Goal: Task Accomplishment & Management: Contribute content

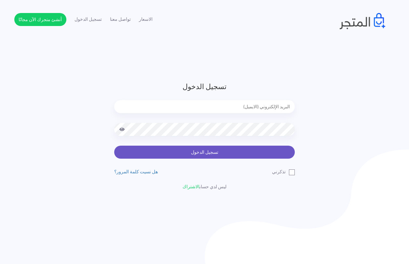
type input "[EMAIL_ADDRESS][DOMAIN_NAME]"
click at [209, 150] on button "تسجيل الدخول" at bounding box center [204, 152] width 181 height 13
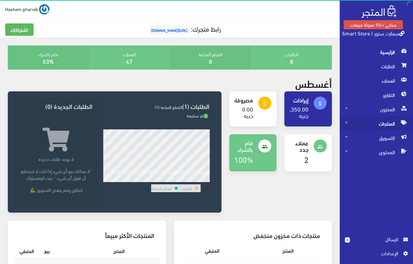
click at [389, 125] on span "المنتجات" at bounding box center [376, 124] width 63 height 14
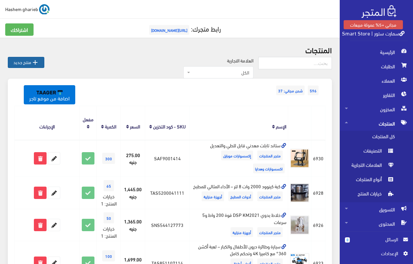
click at [27, 62] on link " منتج جديد" at bounding box center [26, 62] width 36 height 11
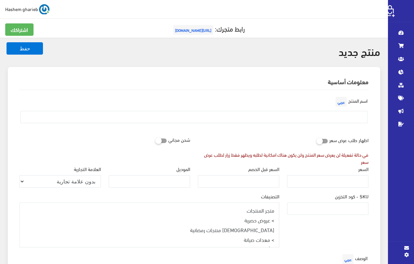
select select
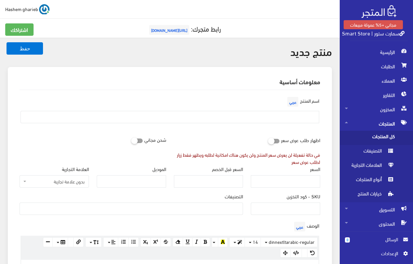
click at [329, 97] on div "معلومات أساسية اسم المنتج عربي اظهار طلب عرض سعر في حالة تفعيلة لن يعرض سعر الم…" at bounding box center [170, 266] width 324 height 399
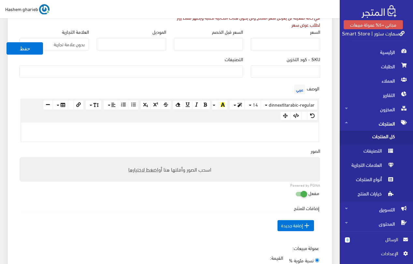
scroll to position [195, 0]
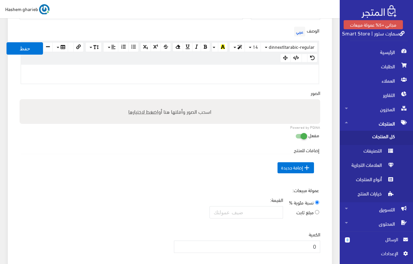
click at [290, 74] on p at bounding box center [169, 71] width 291 height 7
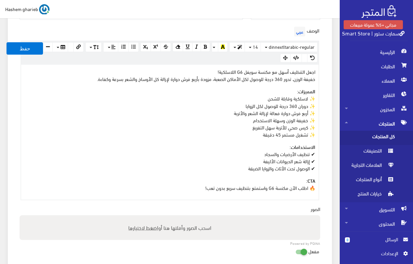
click at [169, 72] on p "اجعل التنظيف أسهل مع مكنسة سويفل G6 اللاسلكية! خفيفة الوزن، تدور 360 درجة للوصو…" at bounding box center [169, 75] width 291 height 14
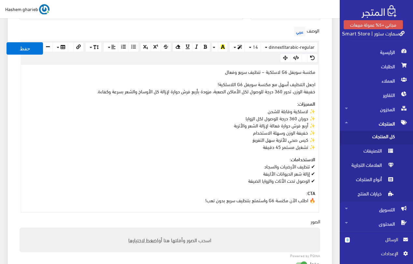
click at [246, 74] on p "مكنسة سويفل G6 لاسلكية – تنظيف سريع وفعال" at bounding box center [169, 71] width 291 height 7
click at [236, 44] on button "button" at bounding box center [237, 47] width 16 height 10
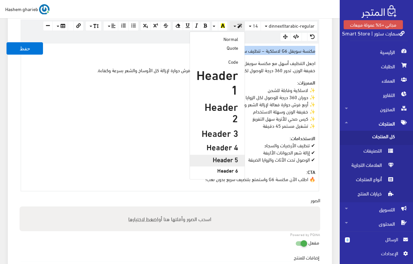
scroll to position [228, 0]
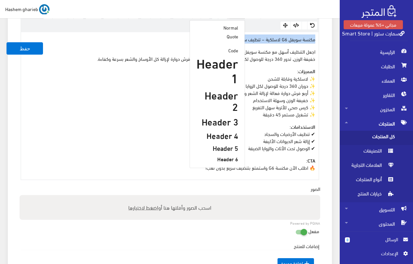
click at [224, 131] on h4 "Header 4" at bounding box center [217, 135] width 42 height 8
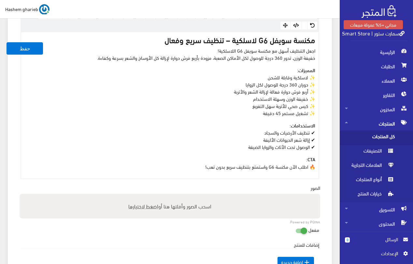
click at [244, 58] on p "اجعل التنظيف أسهل مع مكنسة سويفل G6 اللاسلكية! خفيفة الوزن، تدور 360 درجة للوصو…" at bounding box center [169, 54] width 291 height 14
drag, startPoint x: 207, startPoint y: 52, endPoint x: 330, endPoint y: 51, distance: 122.4
click at [330, 51] on div "معلومات أساسية اسم المنتج عربي اظهار طلب عرض سعر في حالة تفعيلة لن يعرض سعر الم…" at bounding box center [170, 102] width 324 height 526
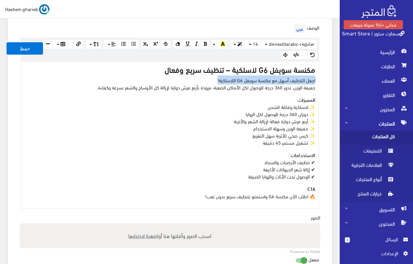
scroll to position [195, 0]
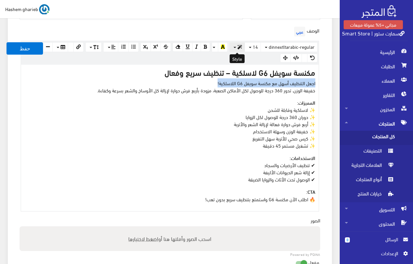
click at [237, 46] on icon "button" at bounding box center [239, 47] width 5 height 5
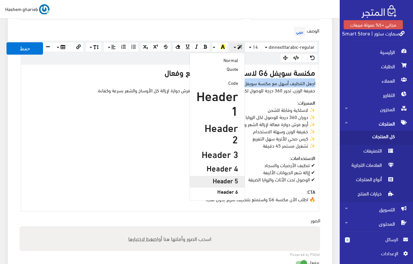
click at [229, 177] on h5 "Header 5" at bounding box center [217, 180] width 42 height 7
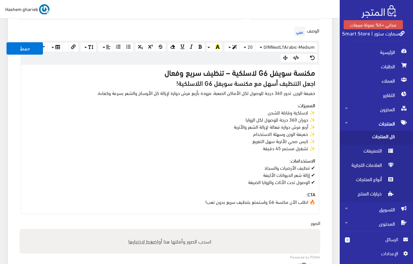
click at [232, 126] on p "المميزات: ✨ لاسلكية وقابلة للشحن ✨ دوران 360 درجة للوصول لكل الزوايا ✨ أربع فرش…" at bounding box center [169, 127] width 291 height 50
click at [247, 46] on button "24" at bounding box center [247, 47] width 16 height 10
click at [243, 132] on link "36" at bounding box center [241, 130] width 29 height 9
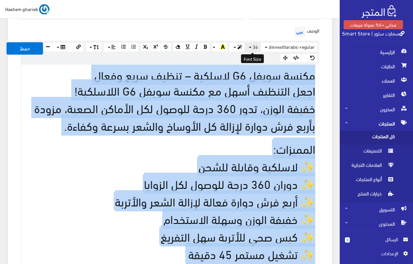
click at [248, 48] on button "36" at bounding box center [253, 47] width 16 height 10
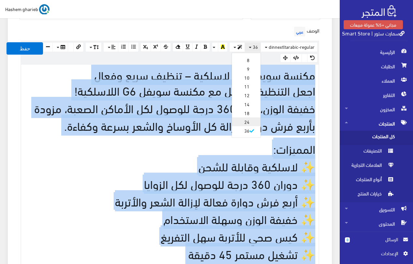
click at [246, 120] on link "24" at bounding box center [246, 122] width 29 height 9
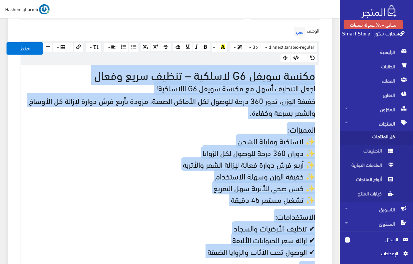
scroll to position [261, 0]
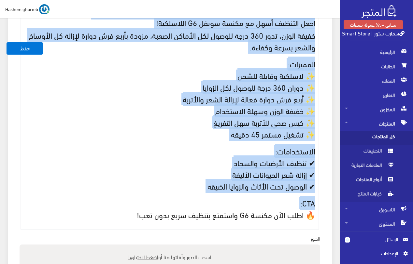
click at [214, 147] on p "الاستخدامات: ✔ تنظيف الأرضيات والسجاد ✔ إزالة شعر الحيوانات الأليفة ✔ الوصول تح…" at bounding box center [169, 168] width 291 height 47
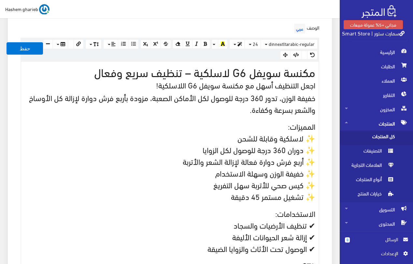
scroll to position [196, 0]
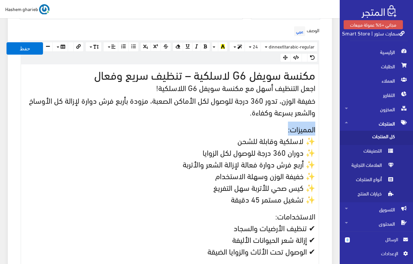
drag, startPoint x: 276, startPoint y: 130, endPoint x: 334, endPoint y: 130, distance: 57.6
click at [334, 130] on div "معلومات أساسية اسم المنتج عربي اظهار طلب عرض سعر في حالة تفعيلة لن يعرض سعر الم…" at bounding box center [170, 179] width 332 height 617
click at [204, 44] on button "button" at bounding box center [205, 46] width 9 height 9
click at [269, 216] on p "الاستخدامات: ✔ تنظيف الأرضيات والسجاد ✔ إزالة شعر الحيوانات الأليفة ✔ الوصول تح…" at bounding box center [169, 233] width 291 height 47
drag, startPoint x: 269, startPoint y: 216, endPoint x: 320, endPoint y: 216, distance: 50.8
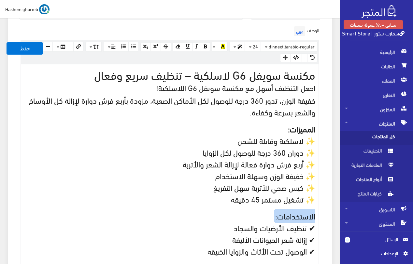
click at [320, 216] on div "الوصف عربي × Insert Image Select from files Image URL Insert Image × Insert Lin…" at bounding box center [170, 160] width 308 height 270
click at [205, 44] on button "button" at bounding box center [205, 46] width 9 height 9
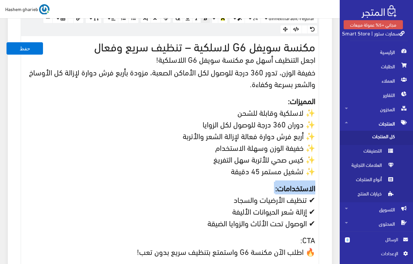
scroll to position [228, 0]
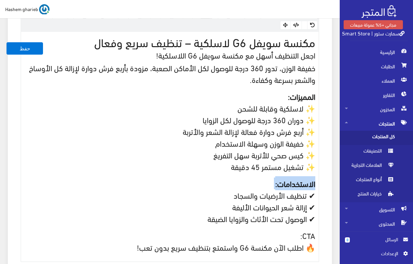
click at [271, 123] on span "✨ دوران 360 درجة للوصول لكل الزوايا" at bounding box center [259, 120] width 113 height 14
drag, startPoint x: 303, startPoint y: 107, endPoint x: 316, endPoint y: 107, distance: 12.4
click at [316, 107] on div "مكنسة سويفل G6 لاسلكية – تنظيف سريع وفعال اجعل التنظيف أسهل مع مكنسة سويفل G6 ا…" at bounding box center [169, 147] width 297 height 230
drag, startPoint x: 303, startPoint y: 119, endPoint x: 316, endPoint y: 120, distance: 12.7
click at [314, 120] on span "✨ دوران 360 درجة للوصول لكل الزوايا" at bounding box center [259, 120] width 113 height 14
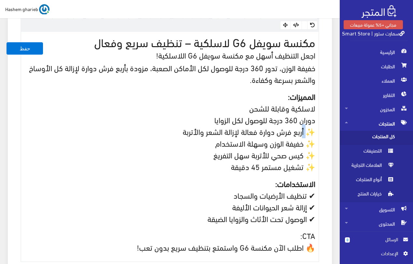
drag, startPoint x: 303, startPoint y: 130, endPoint x: 327, endPoint y: 129, distance: 23.8
click at [321, 130] on div "الوصف عربي × Insert Image Select from files Image URL Insert Image × Insert Lin…" at bounding box center [170, 127] width 308 height 270
drag, startPoint x: 302, startPoint y: 142, endPoint x: 344, endPoint y: 139, distance: 41.8
click at [338, 140] on div "منتج جديد حفظ معلومات أساسية اسم المنتج عربي" at bounding box center [170, 219] width 340 height 819
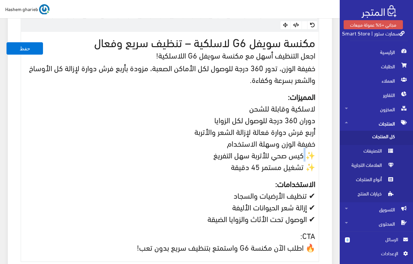
drag, startPoint x: 304, startPoint y: 154, endPoint x: 326, endPoint y: 154, distance: 22.2
click at [325, 154] on div "اسم المنتج عربي اظهار طلب عرض سعر في حالة تفعيلة لن يعرض سعر المنتج ولن يكون هن…" at bounding box center [169, 152] width 311 height 580
drag, startPoint x: 303, startPoint y: 168, endPoint x: 330, endPoint y: 164, distance: 27.6
click at [330, 164] on div "معلومات أساسية اسم المنتج عربي اظهار طلب عرض سعر في حالة تفعيلة لن يعرض سعر الم…" at bounding box center [170, 144] width 324 height 610
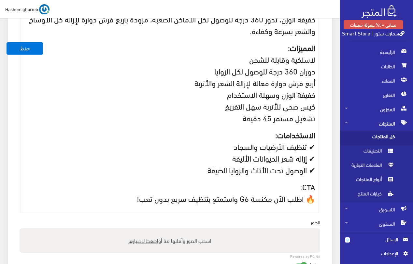
scroll to position [326, 0]
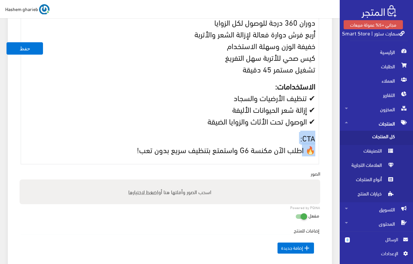
drag, startPoint x: 309, startPoint y: 146, endPoint x: 315, endPoint y: 138, distance: 9.6
click at [315, 138] on p "CTA: 🔥 اطلب الآن مكنسة G6 واستمتع بتنظيف سريع بدون تعب!" at bounding box center [169, 143] width 291 height 23
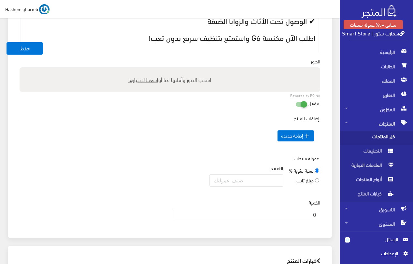
scroll to position [424, 0]
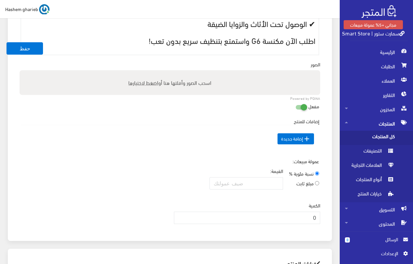
click at [133, 85] on span "اضغط لاختيارها" at bounding box center [143, 82] width 30 height 9
click at [133, 72] on input "اسحب الصور وأفلتها هنا أو اضغط لاختيارها" at bounding box center [170, 71] width 301 height 2
type input "C:\fakepath\cordless-G6-vacuum-cleaner-360-degree-rotation.jpg"
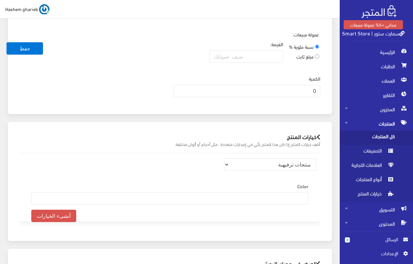
scroll to position [674, 0]
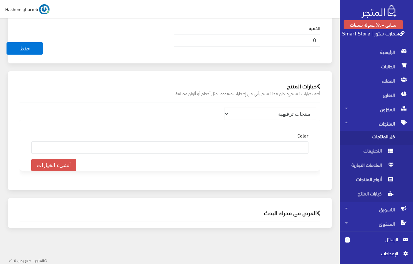
click at [286, 212] on h2 "العرض في محرك البحث" at bounding box center [170, 213] width 301 height 6
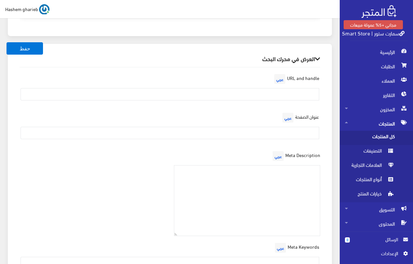
scroll to position [827, 0]
click at [255, 135] on input "text" at bounding box center [170, 135] width 299 height 12
paste input "مكنسة G6 لاسلكية دوارة 360° لتنظيف شامل | Smart Store"
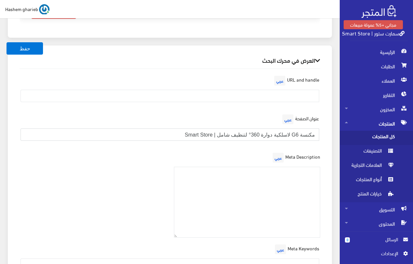
type input "مكنسة G6 لاسلكية دوارة 360° لتنظيف شامل | Smart Store"
click at [133, 191] on div "Meta Description عربي" at bounding box center [170, 197] width 308 height 92
click at [295, 185] on textarea at bounding box center [247, 202] width 147 height 71
paste textarea "مكنسة سويفل G6 لاسلكية، تدور 360 درجة، خفيفة الوزن، إزالة الشعر والأتربة، سهلة …"
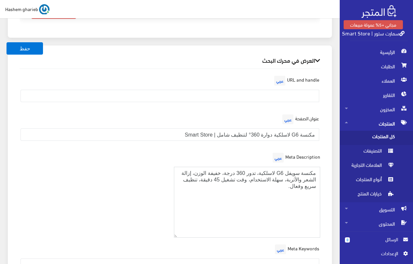
type textarea "مكنسة سويفل G6 لاسلكية، تدور 360 درجة، خفيفة الوزن، إزالة الشعر والأتربة، سهلة …"
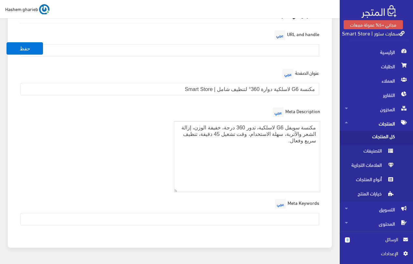
scroll to position [892, 0]
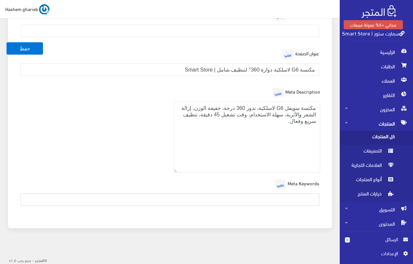
click at [257, 196] on input "text" at bounding box center [170, 200] width 299 height 12
paste input "مكنسة كهربائية، G6 Swivel Sweeper، مكنسة لاسلكية، أدوات تنظيف منزلية، مكنسة خفي…"
type input "مكنسة كهربائية، G6 Swivel Sweeper، مكنسة لاسلكية، أدوات تنظيف منزلية، مكنسة خفي…"
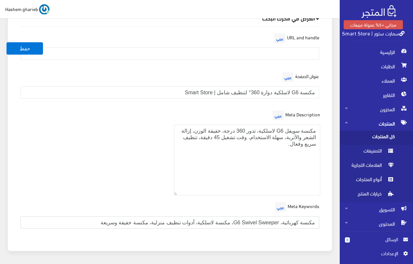
scroll to position [827, 0]
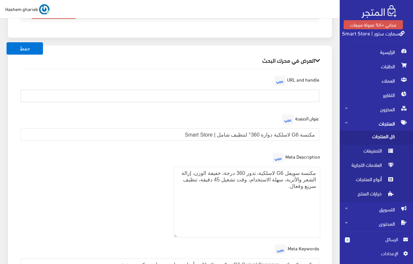
click at [304, 97] on input "text" at bounding box center [170, 96] width 299 height 12
paste input "g6-swivel-sweeper"
type input "g6-swivel-sweeper"
click at [140, 118] on div "عنوان الصفحة عربي مكنسة G6 لاسلكية دوارة 360° لتنظيف شامل | Smart Store" at bounding box center [170, 129] width 308 height 33
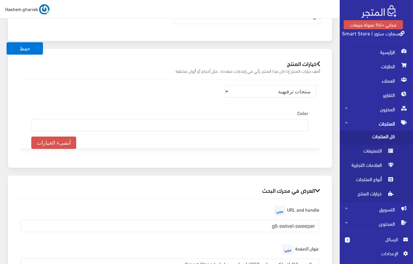
scroll to position [664, 0]
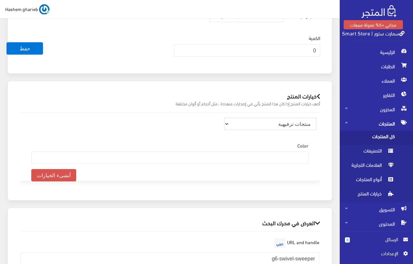
click at [282, 126] on select "منتجات ترفيهية الكترونيات اكسسوارات الهواتف الصحة والجمال تحف ومقتنيات موضة وأز…" at bounding box center [270, 124] width 92 height 12
select select "33"
click at [224, 118] on select "منتجات ترفيهية الكترونيات اكسسوارات الهواتف الصحة والجمال تحف ومقتنيات موضة وأز…" at bounding box center [270, 124] width 92 height 12
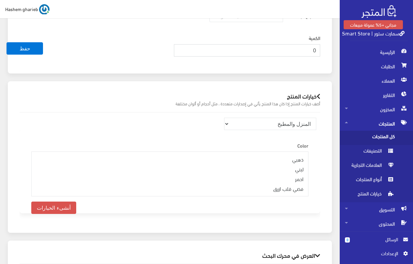
drag, startPoint x: 310, startPoint y: 52, endPoint x: 326, endPoint y: 47, distance: 16.7
type input "45"
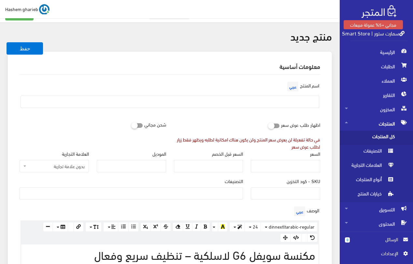
scroll to position [13, 0]
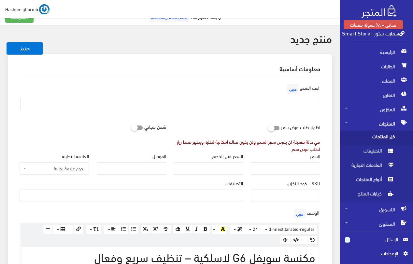
click at [302, 99] on input "text" at bounding box center [170, 104] width 299 height 12
paste input "مكنسة سويفل G6 لاسلكية دوارة 360° – تنظيف سريع وفعال"
type input "مكنسة سويفل G6 لاسلكية دوارة 360° – تنظيف سريع وفعال"
click at [301, 162] on input "السعر" at bounding box center [285, 168] width 69 height 12
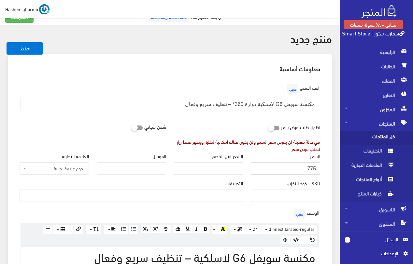
type input "775"
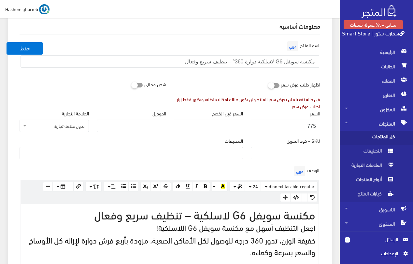
scroll to position [78, 0]
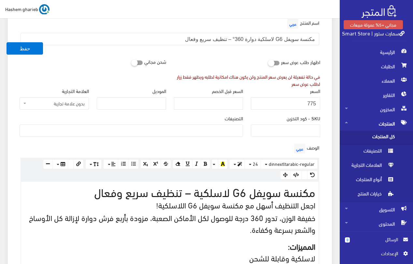
click at [192, 131] on ul at bounding box center [131, 130] width 223 height 10
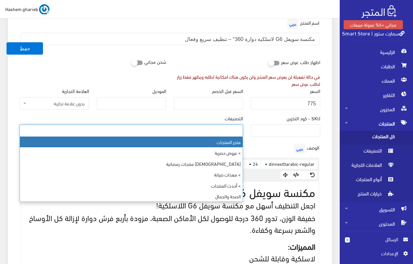
select select "403"
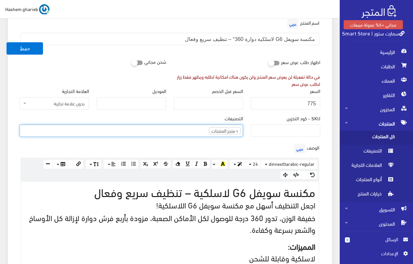
click at [169, 132] on ul "× متجر المنتجات" at bounding box center [131, 130] width 223 height 10
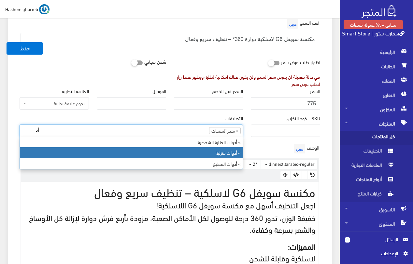
type input "أد"
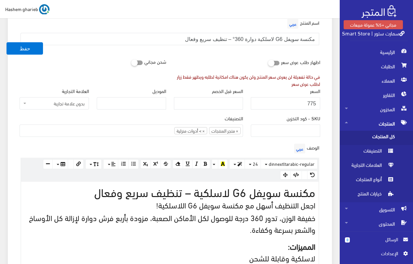
click at [311, 130] on input "SKU - كود التخزين" at bounding box center [285, 131] width 69 height 12
type input "s"
type input "SDS2417631"
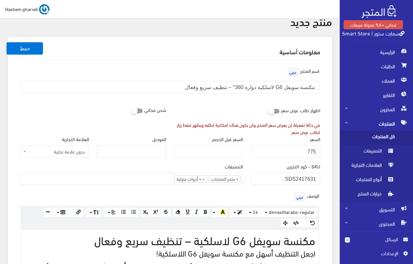
scroll to position [13, 0]
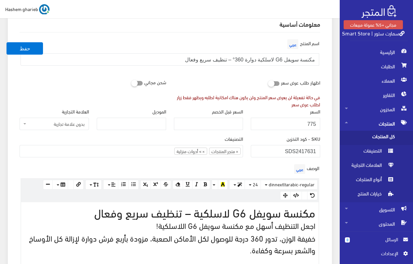
scroll to position [78, 0]
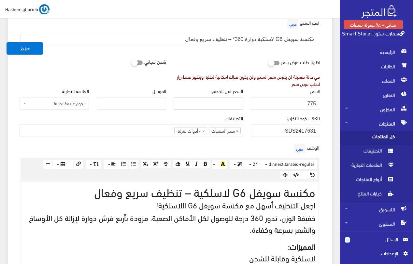
click at [212, 102] on input "السعر قبل الخصم" at bounding box center [208, 103] width 69 height 12
type input "860"
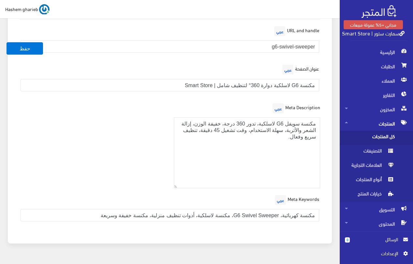
scroll to position [917, 0]
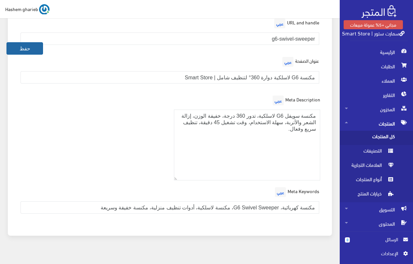
click at [21, 50] on button "حفظ" at bounding box center [25, 48] width 36 height 12
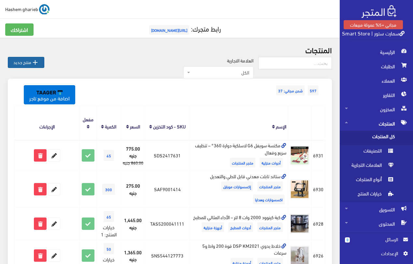
click at [34, 60] on icon "" at bounding box center [35, 63] width 8 height 8
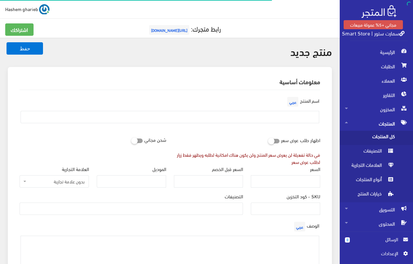
select select
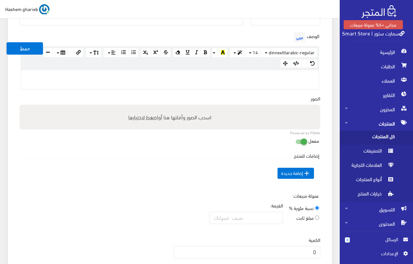
scroll to position [130, 0]
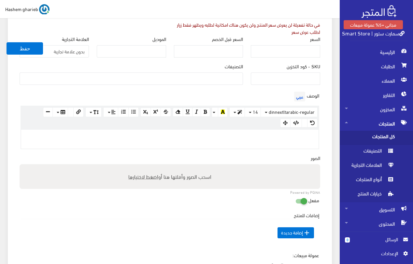
click at [266, 140] on div at bounding box center [169, 139] width 297 height 19
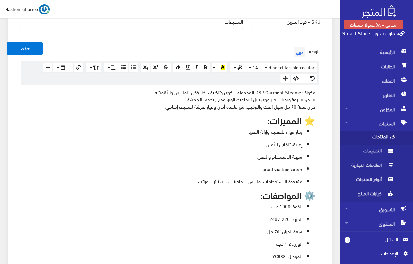
scroll to position [162, 0]
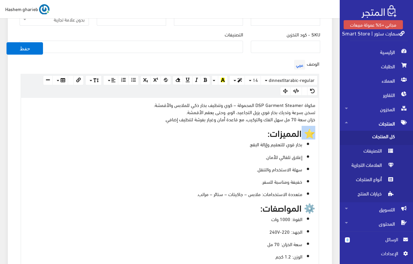
drag, startPoint x: 301, startPoint y: 133, endPoint x: 326, endPoint y: 134, distance: 25.4
click at [326, 134] on div "معلومات أساسية اسم المنتج عربي اظهار طلب عرض سعر في حالة تفعيلة لن يعرض سعر الم…" at bounding box center [170, 215] width 324 height 620
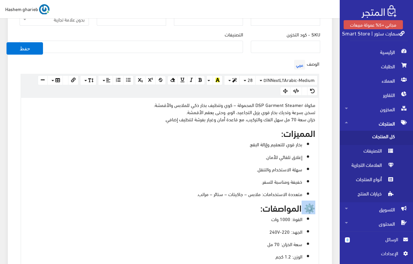
drag, startPoint x: 301, startPoint y: 207, endPoint x: 318, endPoint y: 207, distance: 17.3
click at [318, 207] on div "مكواة DSP Garment Steamer المحمولة – كوي وتنظيف بخار ذكي للملابس والأقمشة. تسخن…" at bounding box center [169, 218] width 297 height 240
click at [260, 100] on div "مكواة DSP Garment Steamer المحمولة – كوي وتنظيف بخار ذكي للملابس والأقمشة. تسخن…" at bounding box center [169, 218] width 297 height 240
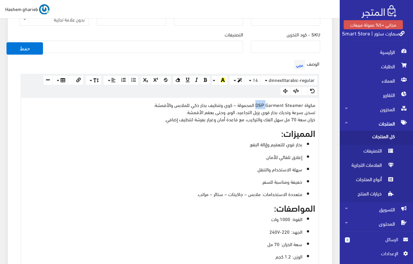
click at [260, 100] on div "مكواة DSP Garment Steamer المحمولة – كوي وتنظيف بخار ذكي للملابس والأقمشة. تسخن…" at bounding box center [169, 218] width 297 height 240
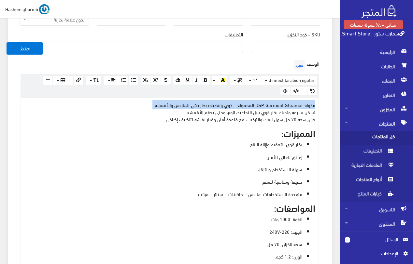
click at [260, 100] on div "مكواة DSP Garment Steamer المحمولة – كوي وتنظيف بخار ذكي للملابس والأقمشة. تسخن…" at bounding box center [169, 218] width 297 height 240
click at [236, 82] on button "button" at bounding box center [237, 81] width 16 height 10
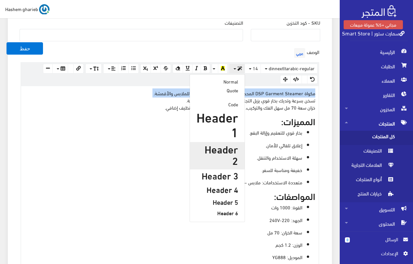
scroll to position [195, 0]
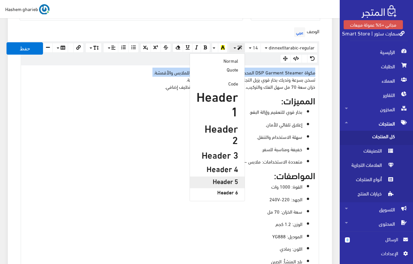
click at [230, 178] on h5 "Header 5" at bounding box center [217, 181] width 42 height 7
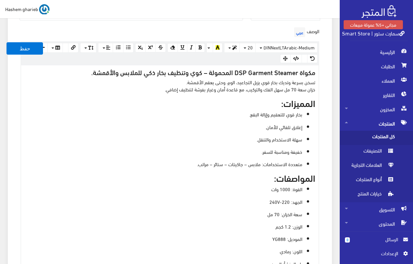
click at [231, 132] on ul "بخار قوي للتعقيم وإزالة البقع. إغلاق تلقائي للأمان. سهلة الاستخدام والتنقل. خفي…" at bounding box center [169, 139] width 291 height 57
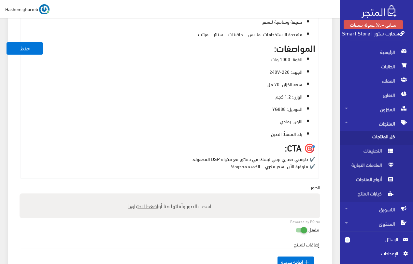
scroll to position [162, 0]
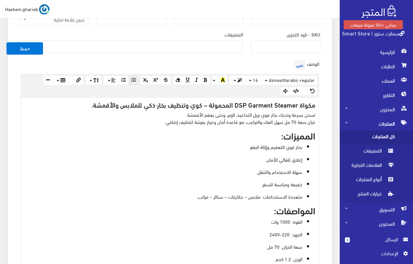
click at [268, 106] on h5 "مكواة DSP Garment Steamer المحمولة – كوي وتنظيف بخار ذكي للملابس والأقمشة." at bounding box center [169, 104] width 291 height 7
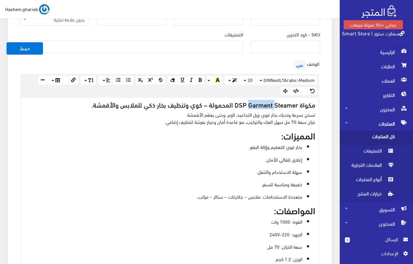
click at [268, 106] on h5 "مكواة DSP Garment Steamer المحمولة – كوي وتنظيف بخار ذكي للملابس والأقمشة." at bounding box center [169, 104] width 291 height 7
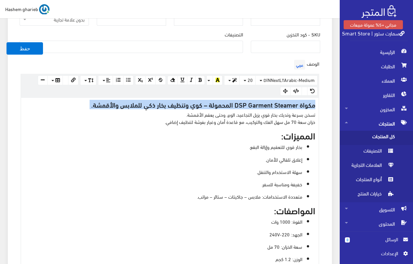
click at [268, 106] on h5 "مكواة DSP Garment Steamer المحمولة – كوي وتنظيف بخار ذكي للملابس والأقمشة." at bounding box center [169, 104] width 291 height 7
click at [230, 80] on button "button" at bounding box center [232, 81] width 16 height 10
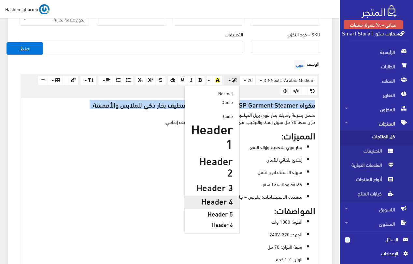
click at [222, 197] on h4 "Header 4" at bounding box center [212, 201] width 42 height 8
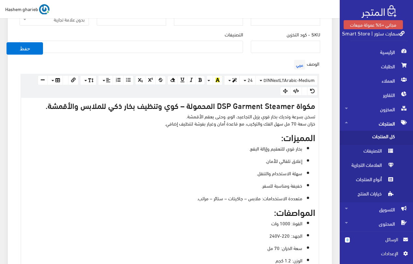
click at [246, 167] on ul "بخار قوي للتعقيم وإزالة البقع. إغلاق تلقائي للأمان. سهلة الاستخدام والتنقل. خفي…" at bounding box center [169, 173] width 291 height 57
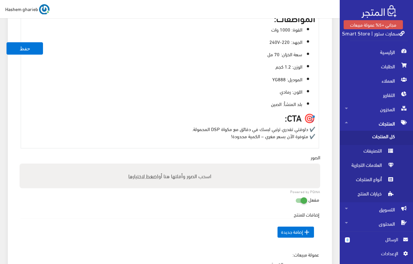
scroll to position [358, 0]
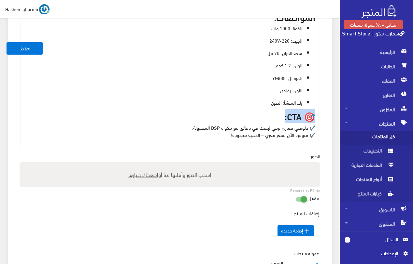
drag, startPoint x: 305, startPoint y: 115, endPoint x: 323, endPoint y: 115, distance: 17.3
click at [322, 115] on div "الوصف عربي × Insert Image Select from files Image URL Insert Image × Insert Lin…" at bounding box center [170, 5] width 308 height 285
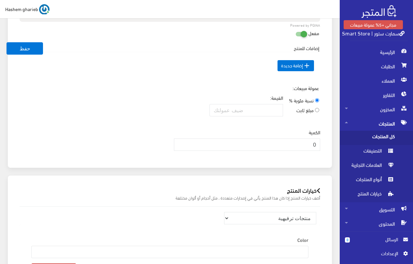
scroll to position [615, 0]
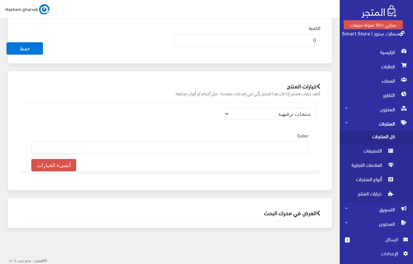
click at [277, 210] on h2 "العرض في محرك البحث" at bounding box center [170, 213] width 301 height 6
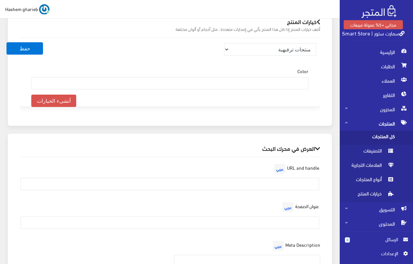
scroll to position [712, 0]
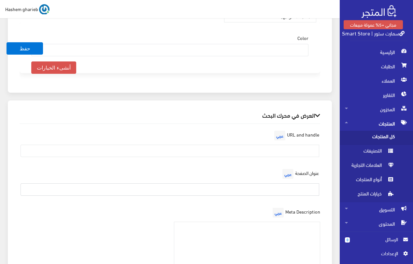
click at [292, 185] on input "text" at bounding box center [170, 190] width 299 height 12
paste input "مكواة DSP Garment Steamer – مكواة بخار محمولة 1000 وات | سمارت ستور"
type input "مكواة DSP Garment Steamer – مكواة بخار محمولة 1000 وات | سمارت ستور"
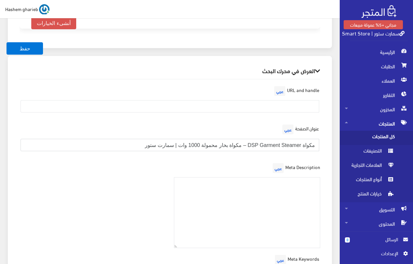
scroll to position [778, 0]
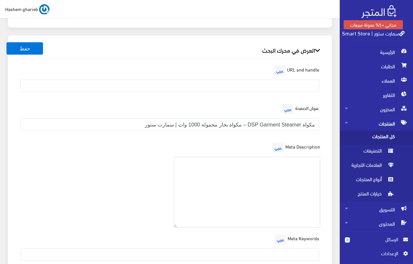
click at [283, 173] on textarea at bounding box center [247, 192] width 147 height 71
paste textarea "احصلي على مكواة بخار DSP المحمولة – تسخين سريع، خزان مياه 70 مل، إغلاق تلقائي. …"
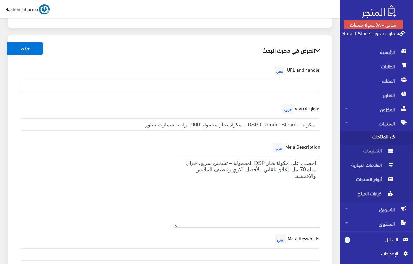
type textarea "احصلي على مكواة بخار DSP المحمولة – تسخين سريع، خزان مياه 70 مل، إغلاق تلقائي. …"
click at [260, 252] on input "text" at bounding box center [170, 255] width 299 height 12
paste input "مكواة DSP محمولة، Garment Steamer 1000W، مكواة بخار للملابس، مكواة رحلات، كوي ا…"
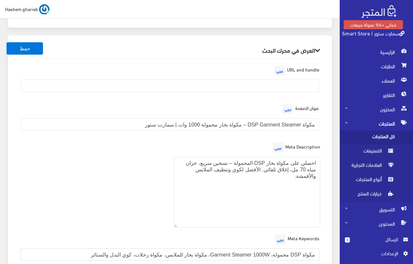
type input "مكواة DSP محمولة، Garment Steamer 1000W، مكواة بخار للملابس، مكواة رحلات، كوي ا…"
click at [99, 172] on div "Meta Description عربي احصلي على مكواة بخار DSP المحمولة – تسخين سريع، خزان مياه…" at bounding box center [170, 187] width 308 height 92
click at [283, 84] on input "text" at bounding box center [170, 86] width 299 height 12
paste input "dsp-portable-garment-steamer-1000w"
type input "dsp-portable-garment-steamer-1000w"
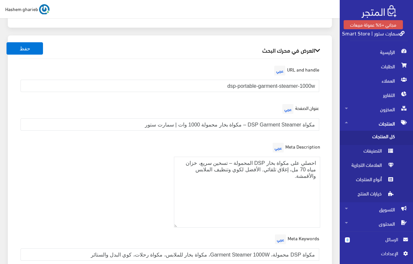
click at [330, 61] on div "العرض في محرك البحث URL and handle عربي dsp-portable-garment-steamer-1000w عنوا…" at bounding box center [170, 159] width 324 height 248
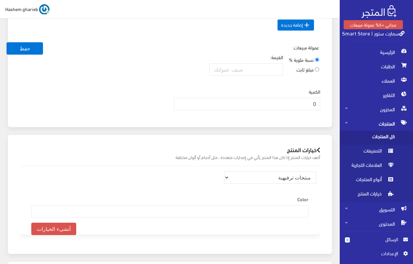
scroll to position [550, 0]
click at [292, 176] on select "منتجات ترفيهية الكترونيات اكسسوارات الهواتف الصحة والجمال تحف ومقتنيات موضة وأز…" at bounding box center [270, 179] width 92 height 12
select select "33"
click at [224, 173] on select "منتجات ترفيهية الكترونيات اكسسوارات الهواتف الصحة والجمال تحف ومقتنيات موضة وأز…" at bounding box center [270, 179] width 92 height 12
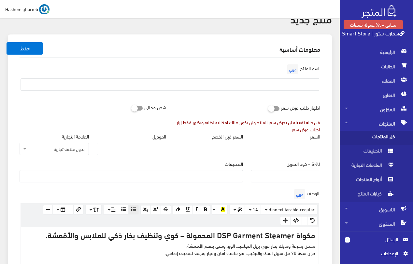
scroll to position [65, 0]
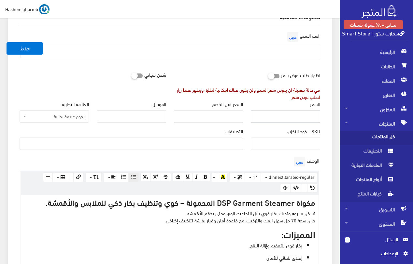
click at [302, 112] on input "السعر" at bounding box center [285, 116] width 69 height 12
type input "1245"
click at [131, 73] on icon at bounding box center [131, 76] width 0 height 6
click at [131, 73] on input "checkbox" at bounding box center [125, 74] width 12 height 7
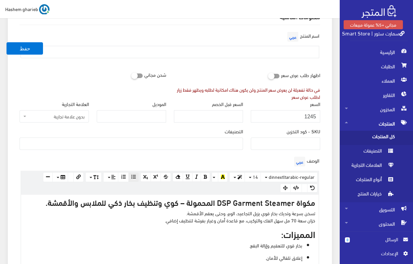
checkbox input "true"
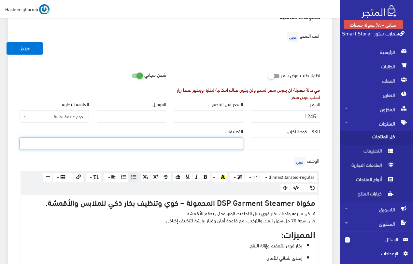
click at [198, 148] on span at bounding box center [131, 144] width 223 height 12
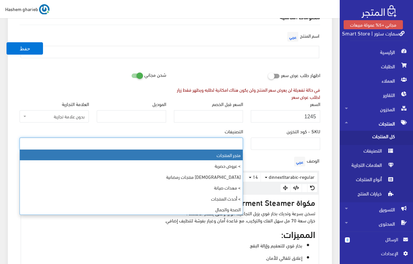
select select "403"
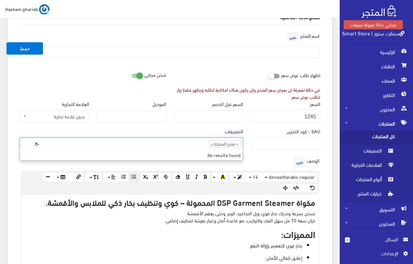
type input "ـ"
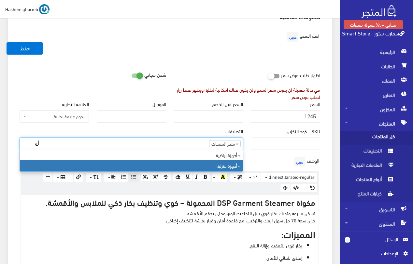
type input "أج"
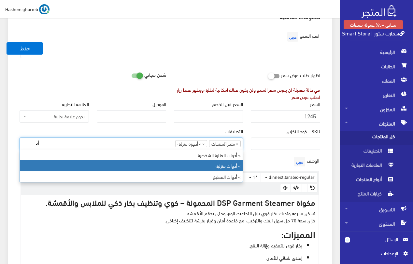
type input "أد"
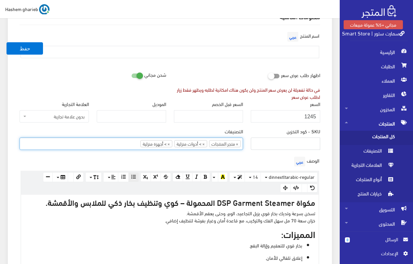
click at [286, 143] on input "SKU - كود التخزين" at bounding box center [285, 144] width 69 height 12
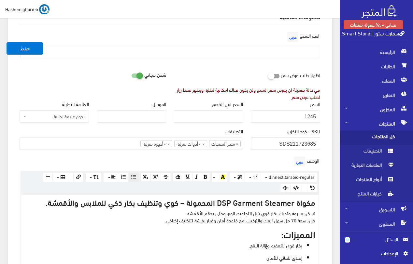
type input "SDS211723685"
click at [290, 50] on input "text" at bounding box center [170, 52] width 299 height 12
paste input "مكواة بخار DSP المحمولة – Garment Steamer 1000W"
type input "مكواة بخار DSP المحمولة – Garment Steamer 1000W"
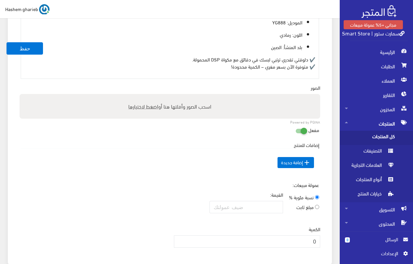
scroll to position [423, 0]
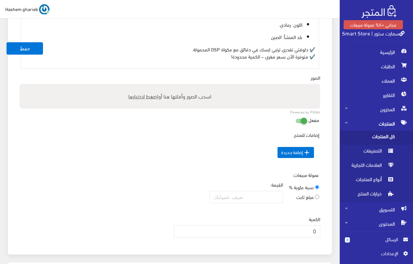
click at [143, 99] on span "اضغط لاختيارها" at bounding box center [143, 95] width 30 height 9
click at [143, 86] on input "اسحب الصور وأفلتها هنا أو اضغط لاختيارها" at bounding box center [170, 85] width 301 height 2
type input "C:\fakepath\dsp-garment-steamer-portable-iron-1000w.jpg"
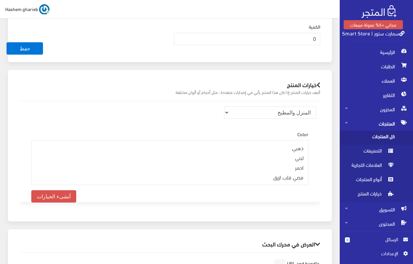
scroll to position [586, 0]
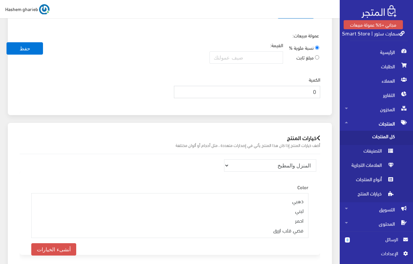
drag, startPoint x: 314, startPoint y: 89, endPoint x: 326, endPoint y: 89, distance: 11.7
type input "40"
click at [321, 92] on div "الكمية 40" at bounding box center [247, 89] width 154 height 27
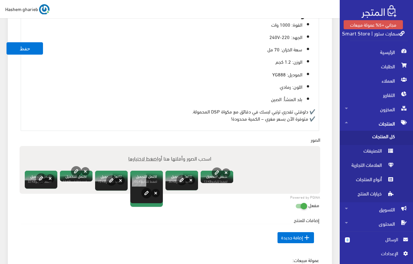
scroll to position [392, 0]
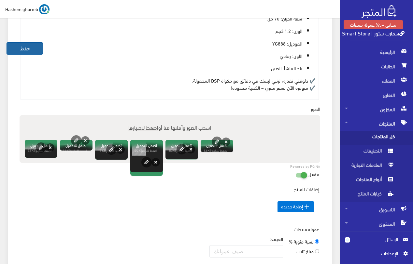
click at [34, 50] on button "حفظ" at bounding box center [25, 48] width 36 height 12
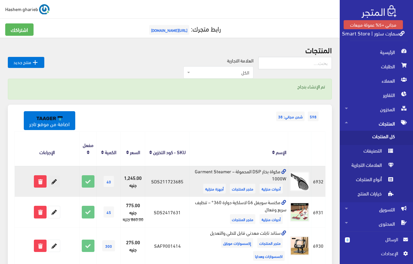
click at [53, 181] on icon at bounding box center [54, 182] width 12 height 12
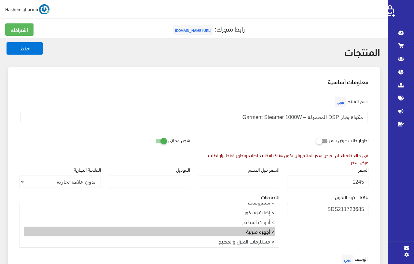
select select
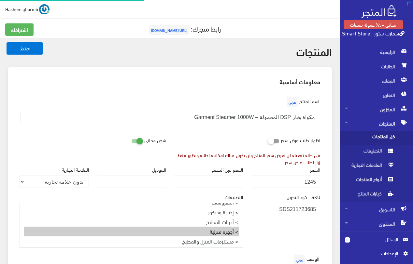
select select "33"
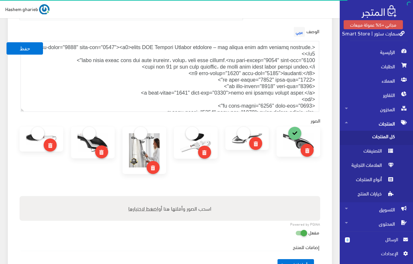
click at [134, 133] on img at bounding box center [144, 150] width 31 height 34
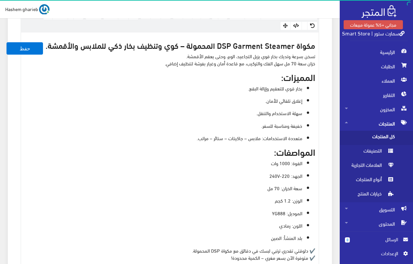
scroll to position [456, 0]
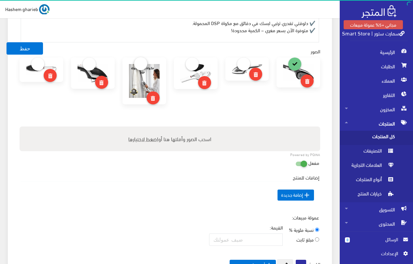
click at [142, 61] on link at bounding box center [140, 63] width 13 height 13
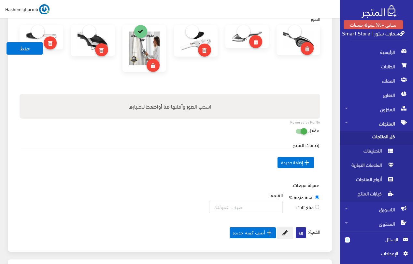
scroll to position [677, 0]
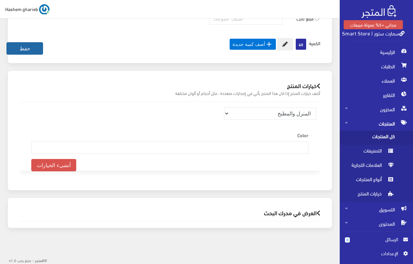
click at [27, 50] on button "حفظ" at bounding box center [25, 48] width 36 height 12
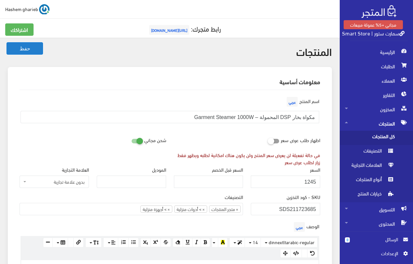
scroll to position [182, 0]
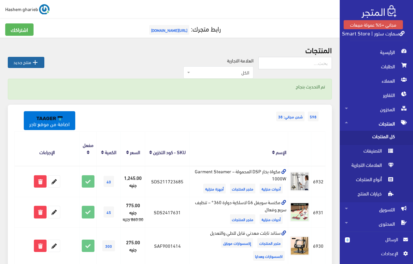
click at [23, 58] on link " منتج جديد" at bounding box center [26, 62] width 36 height 11
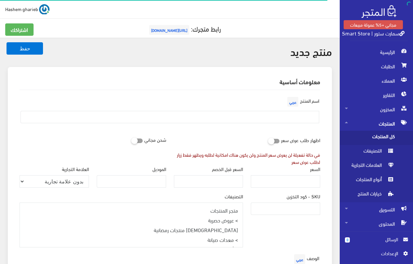
select select
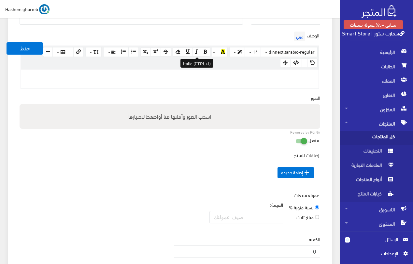
scroll to position [130, 0]
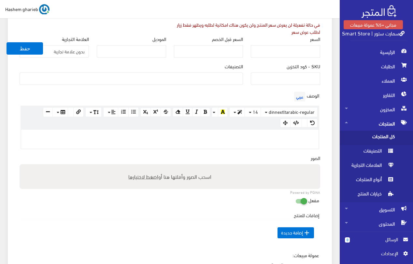
click at [278, 140] on p at bounding box center [169, 136] width 291 height 7
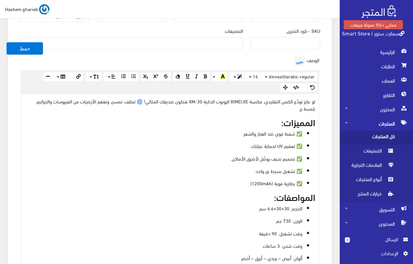
scroll to position [148, 0]
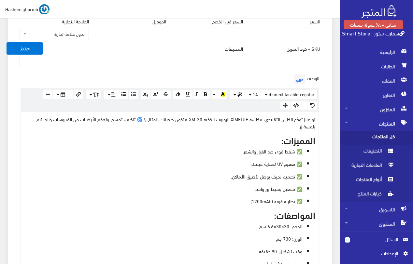
click at [137, 119] on p "لو عايز تودّع الكنس التقليدي، مكنسة XIMEIJIE الروبوت الذكية XM-30 هتكون صديقك ا…" at bounding box center [169, 123] width 291 height 14
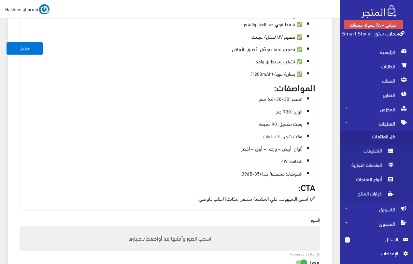
scroll to position [343, 0]
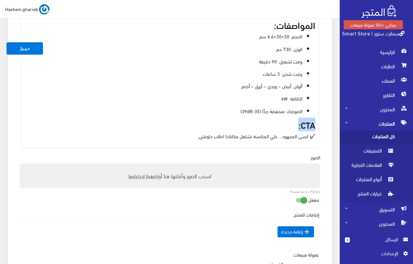
drag, startPoint x: 290, startPoint y: 126, endPoint x: 325, endPoint y: 120, distance: 34.6
click at [325, 120] on div "اسم المنتج عربي اظهار طلب عرض سعر في حالة تفعيلة لن يعرض سعر المنتج ولن يكون هن…" at bounding box center [169, 37] width 311 height 581
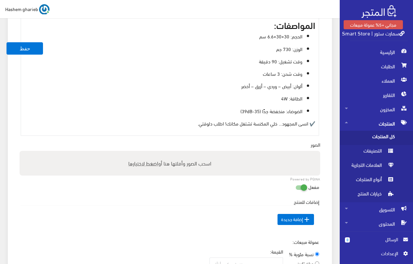
click at [148, 161] on span "اضغط لاختيارها" at bounding box center [143, 163] width 30 height 9
click at [148, 153] on input "اسحب الصور وأفلتها هنا أو اضغط لاختيارها" at bounding box center [170, 152] width 301 height 2
type input "C:\fakepath\maknasa-robot-tanzif-wa-taqeem-alardiyat.jpg"
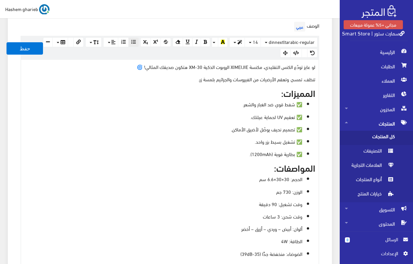
scroll to position [148, 0]
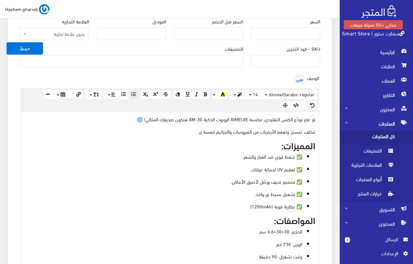
click at [134, 118] on p "لو عايز تودّع الكنس التقليدي، مكنسة XIMEIJIE الروبوت الذكية XM-30 هتكون صديقك ا…" at bounding box center [169, 119] width 291 height 7
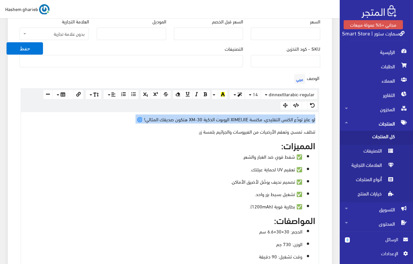
click at [134, 118] on p "لو عايز تودّع الكنس التقليدي، مكنسة XIMEIJIE الروبوت الذكية XM-30 هتكون صديقك ا…" at bounding box center [169, 119] width 291 height 7
click at [133, 122] on p "لو عايز تودّع الكنس التقليدي، مكنسة XIMEIJIE الروبوت الذكية XM-30 هتكون صديقك ا…" at bounding box center [169, 119] width 291 height 7
drag, startPoint x: 132, startPoint y: 118, endPoint x: 336, endPoint y: 121, distance: 204.5
click at [235, 95] on button "button" at bounding box center [237, 95] width 16 height 10
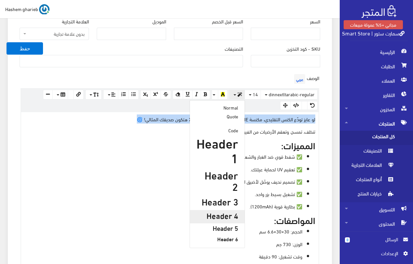
click at [225, 211] on h4 "Header 4" at bounding box center [217, 215] width 42 height 8
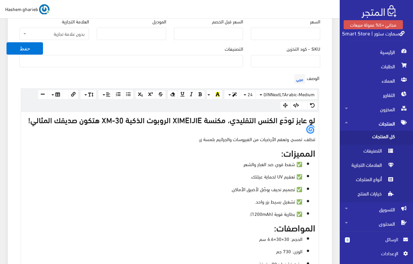
scroll to position [168, 0]
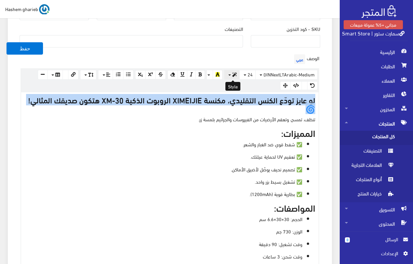
click at [231, 75] on button "button" at bounding box center [232, 75] width 16 height 10
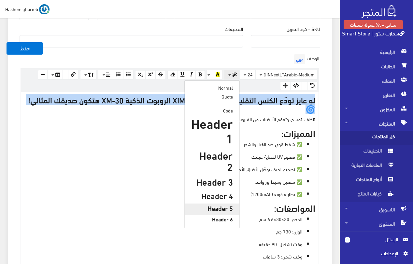
click at [226, 205] on h5 "Header 5" at bounding box center [212, 208] width 42 height 7
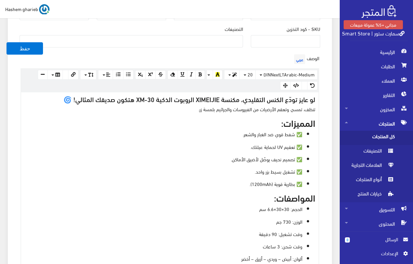
scroll to position [177, 0]
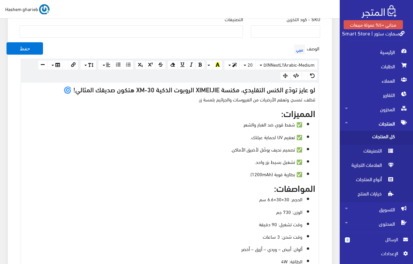
click at [206, 125] on p "✅ شفط قوي ضد الغبار والشعر." at bounding box center [163, 124] width 278 height 7
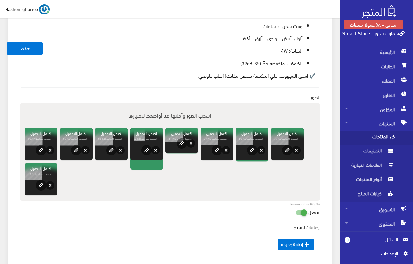
scroll to position [373, 0]
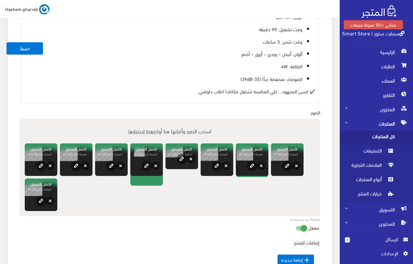
click at [327, 57] on div "معلومات أساسية اسم المنتج عربي اظهار طلب عرض سعر في حالة تفعيلة لن يعرض سعر الم…" at bounding box center [170, 28] width 324 height 668
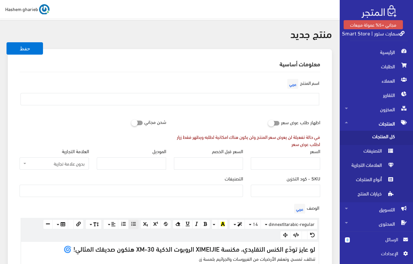
scroll to position [15, 0]
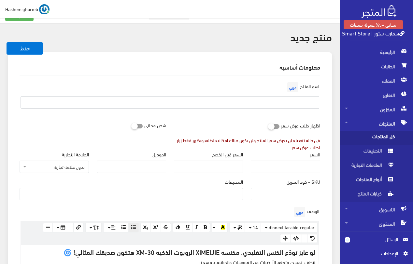
click at [284, 101] on input "text" at bounding box center [170, 102] width 299 height 12
paste input "مكنسة روبوت ذكية XIMEIJIE XM-30 | تنظيف وتعقيم الأرضيات"
type input "مكنسة روبوت ذكية XIMEIJIE XM-30 | تنظيف وتعقيم الأرضيات"
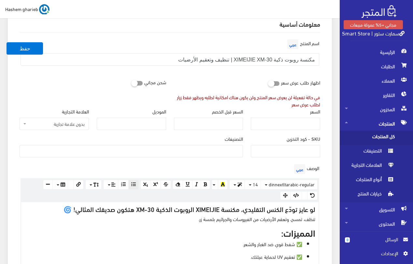
scroll to position [80, 0]
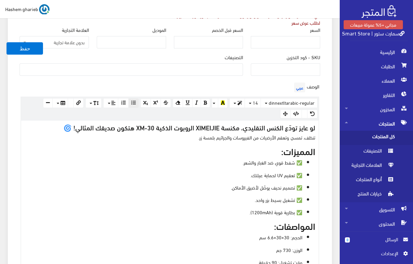
scroll to position [112, 0]
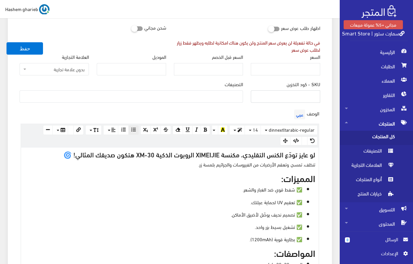
click at [289, 100] on input "SKU - كود التخزين" at bounding box center [285, 97] width 69 height 12
type input "SDS32987002"
click at [219, 102] on span at bounding box center [131, 97] width 223 height 12
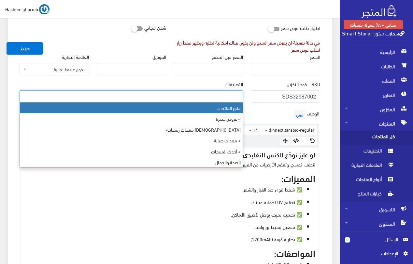
select select "403"
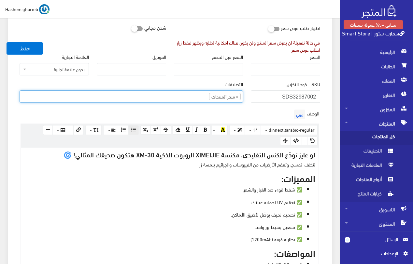
click at [184, 98] on ul "× متجر المنتجات" at bounding box center [131, 96] width 223 height 10
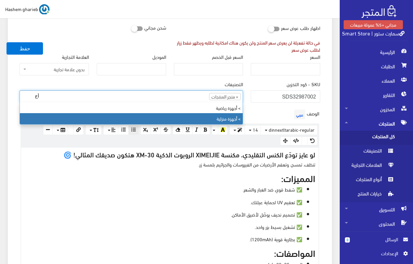
type input "أج"
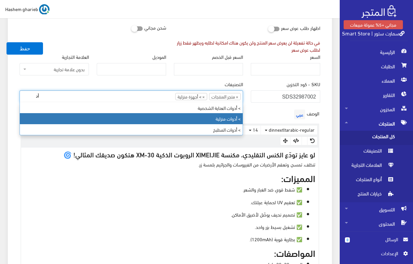
type input "أد"
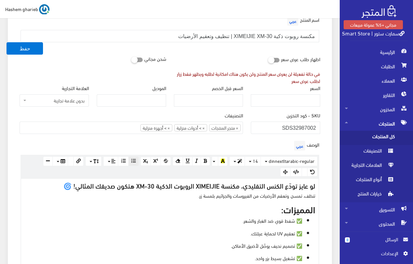
scroll to position [80, 0]
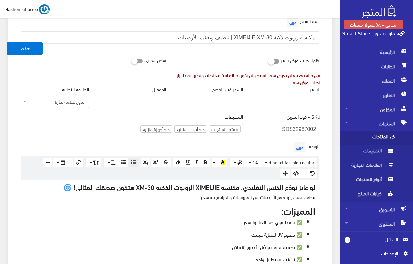
click at [296, 103] on input "السعر" at bounding box center [285, 102] width 69 height 12
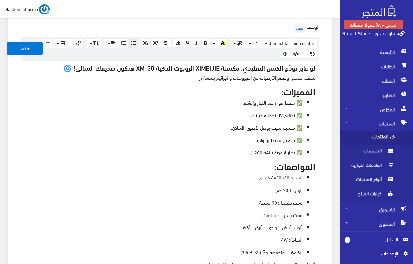
scroll to position [210, 0]
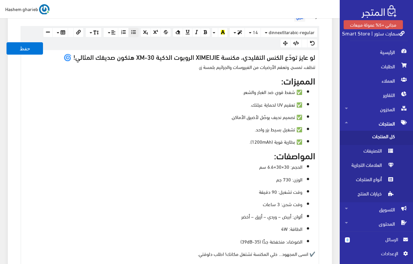
click at [296, 91] on p "✅ شفط قوي ضد الغبار والشعر." at bounding box center [163, 91] width 278 height 7
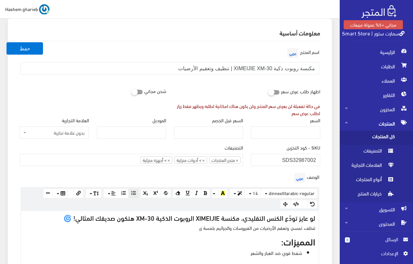
scroll to position [98, 0]
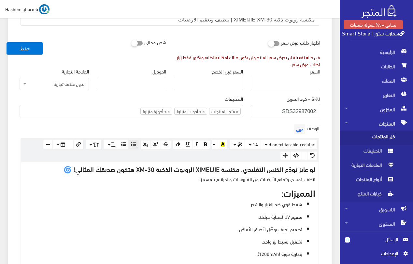
click at [298, 84] on input "السعر" at bounding box center [285, 84] width 69 height 12
type input "830"
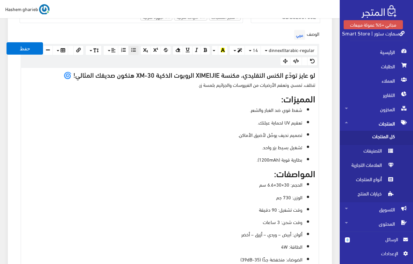
scroll to position [195, 0]
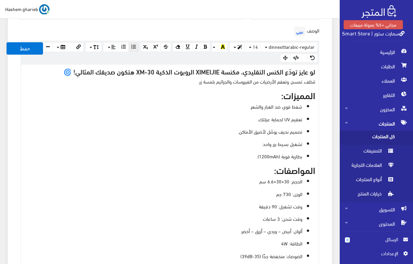
click at [325, 99] on div "اسم المنتج عربي مكنسة روبوت ذكية XIMEIJIE XM-30 | تنظيف وتعقيم الأرضيات اظهار ط…" at bounding box center [169, 214] width 311 height 639
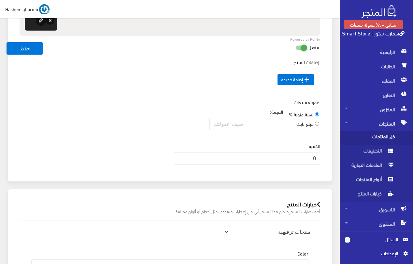
scroll to position [619, 0]
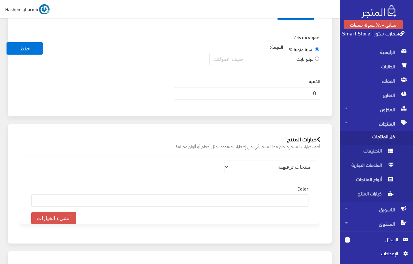
click at [289, 169] on select "منتجات ترفيهية الكترونيات اكسسوارات الهواتف الصحة والجمال تحف ومقتنيات موضة وأز…" at bounding box center [270, 167] width 92 height 12
select select "33"
click at [224, 161] on select "منتجات ترفيهية الكترونيات اكسسوارات الهواتف الصحة والجمال تحف ومقتنيات موضة وأز…" at bounding box center [270, 167] width 92 height 12
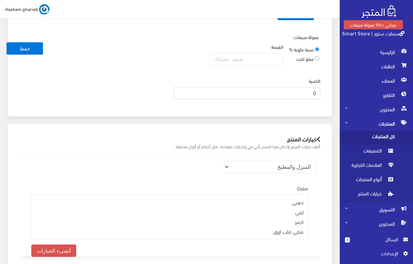
drag, startPoint x: 300, startPoint y: 94, endPoint x: 324, endPoint y: 93, distance: 24.4
type input "65"
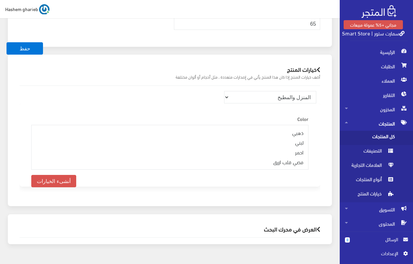
scroll to position [696, 0]
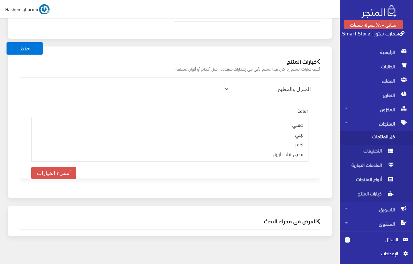
click at [286, 218] on h2 "العرض في محرك البحث" at bounding box center [170, 221] width 301 height 6
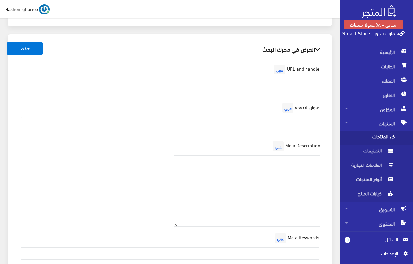
scroll to position [915, 0]
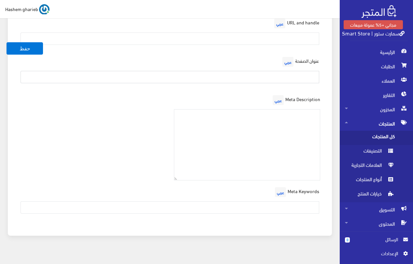
click at [276, 71] on input "text" at bounding box center [170, 77] width 299 height 12
paste input "مكنسة روبوت ذكية XIMEIJIE XM-30 | تنظيف وتعقيم الأرضيات"
type input "مكنسة روبوت ذكية XIMEIJIE XM-30 | تنظيف وتعقيم الأرضيات"
click at [327, 79] on div "العرض في محرك البحث URL and handle عربي عنوان الصفحة عربي مكنسة روبوت ذكية XIME…" at bounding box center [170, 112] width 324 height 248
click at [287, 119] on textarea at bounding box center [247, 144] width 147 height 71
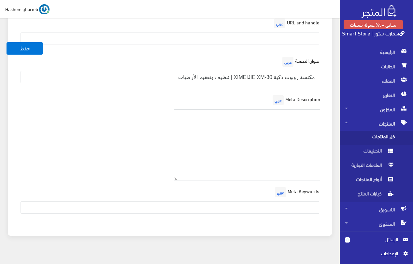
paste textarea "مكنسة روبوت ذكية تنظف وتمسح وتعقم بالأشعة فوق البنفسجية. بطارية تدوم 90 دقيقة، …"
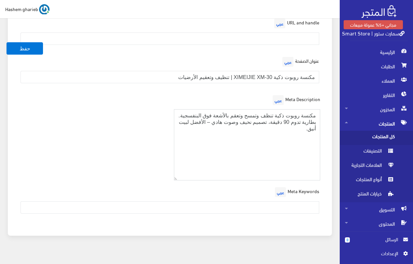
type textarea "مكنسة روبوت ذكية تنظف وتمسح وتعقم بالأشعة فوق البنفسجية. بطارية تدوم 90 دقيقة، …"
click at [265, 188] on div "Meta Keywords عربي" at bounding box center [170, 202] width 308 height 33
click at [254, 202] on input "text" at bounding box center [170, 208] width 299 height 12
paste input "مكنسة روبوت، مكنسة ذكية، تنظيف وتعقيم الأرضيات، مكنسة اوتوماتيك، XIMEIJIE XM-30"
type input "مكنسة روبوت، مكنسة ذكية، تنظيف وتعقيم الأرضيات، مكنسة اوتوماتيك، XIMEIJIE XM-30"
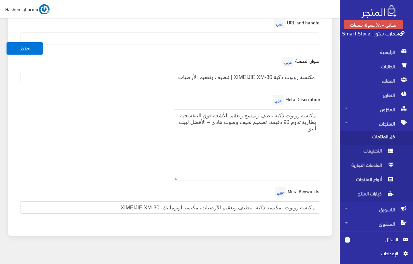
scroll to position [882, 0]
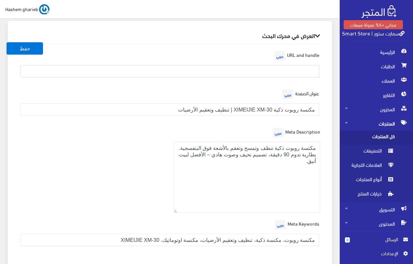
click at [286, 65] on input "text" at bounding box center [170, 71] width 299 height 12
paste input "smart-vacuum-ximeijie-xm30"
type input "smart-vacuum-ximeijie-xm30"
click at [327, 48] on div "العرض في محرك البحث URL and handle عربي smart-vacuum-ximeijie-xm30 عنوان الصفحة…" at bounding box center [170, 145] width 324 height 248
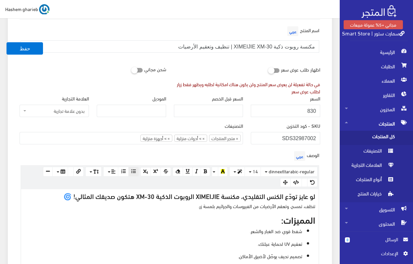
scroll to position [68, 0]
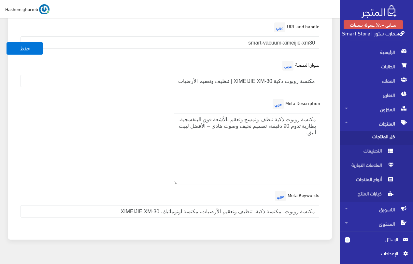
scroll to position [915, 0]
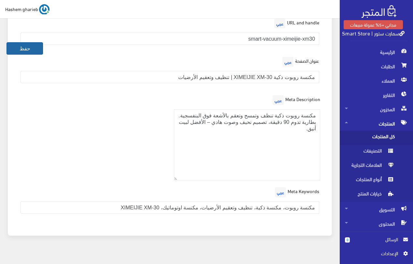
click at [29, 52] on button "حفظ" at bounding box center [25, 48] width 36 height 12
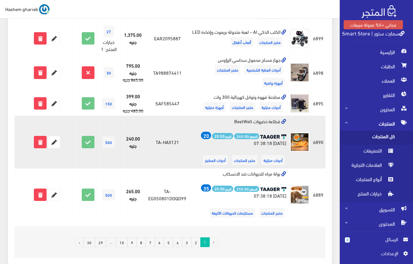
scroll to position [651, 0]
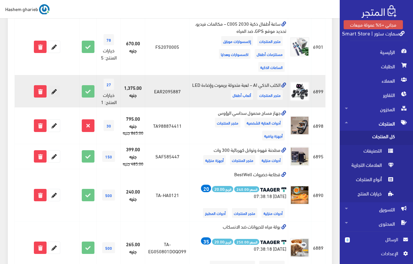
click at [58, 93] on icon at bounding box center [54, 92] width 12 height 12
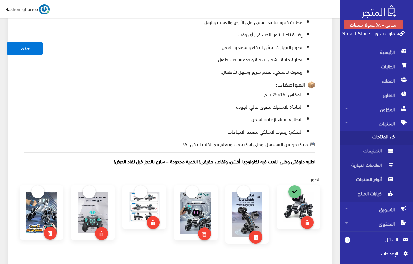
scroll to position [326, 0]
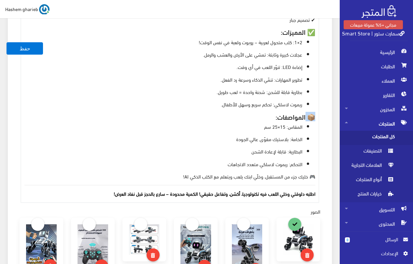
drag, startPoint x: 305, startPoint y: 116, endPoint x: 322, endPoint y: 116, distance: 16.6
click at [318, 116] on div "الكلب الذكي AI – لعبة متحولة بريموت وإضاءة LED تجمع بين المتعة والذكاء للأطفال …" at bounding box center [169, 69] width 297 height 268
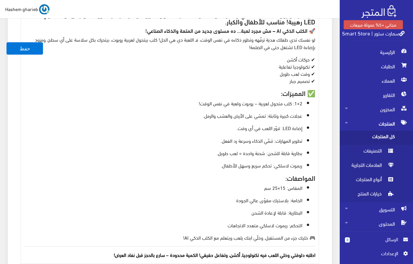
scroll to position [260, 0]
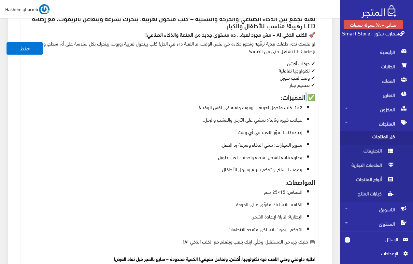
drag, startPoint x: 305, startPoint y: 95, endPoint x: 310, endPoint y: 97, distance: 5.4
click at [310, 97] on strong "✅ المميزات:" at bounding box center [298, 96] width 35 height 9
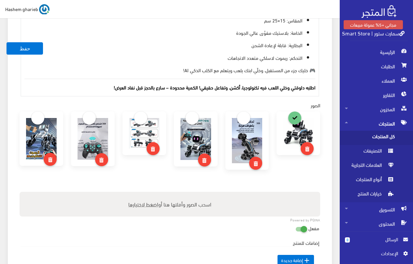
scroll to position [488, 0]
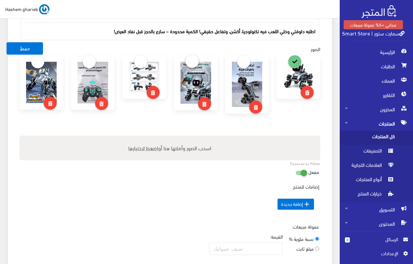
click at [193, 64] on link at bounding box center [192, 61] width 13 height 13
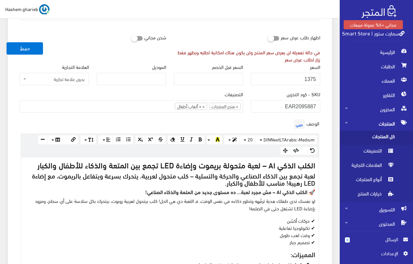
scroll to position [102, 0]
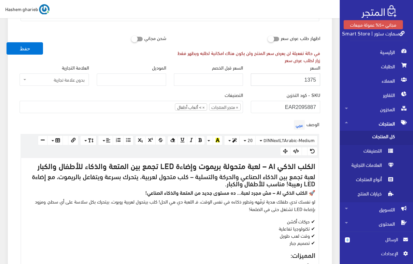
drag, startPoint x: 293, startPoint y: 79, endPoint x: 323, endPoint y: 79, distance: 29.3
click at [323, 79] on div "السعر 1375" at bounding box center [285, 77] width 77 height 27
type input "1475"
click at [131, 40] on icon at bounding box center [131, 39] width 0 height 6
click at [131, 40] on input "checkbox" at bounding box center [125, 37] width 12 height 7
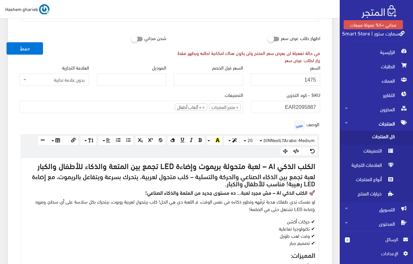
checkbox input "true"
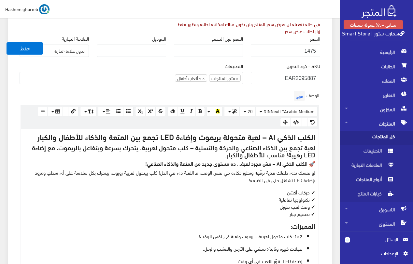
scroll to position [167, 0]
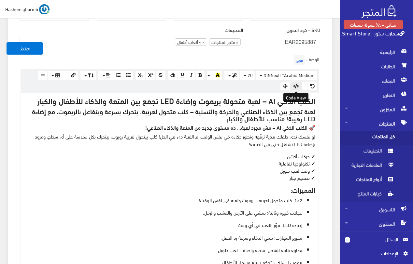
click at [294, 86] on icon "button" at bounding box center [296, 86] width 6 height 5
type textarea "<l6>ipsum dolor SI – amet consec adipis elitse DOE temp inc utlabo etdolor magn…"
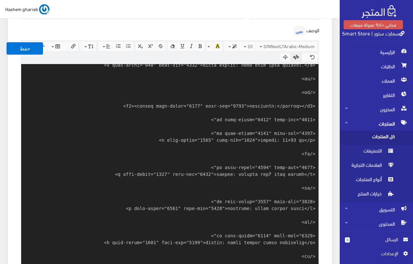
scroll to position [194, 0]
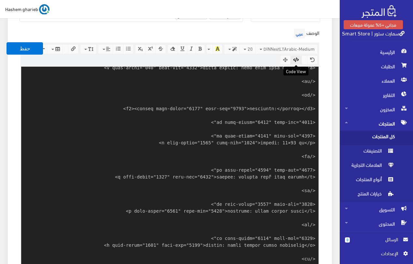
click at [298, 60] on icon "button" at bounding box center [296, 60] width 6 height 5
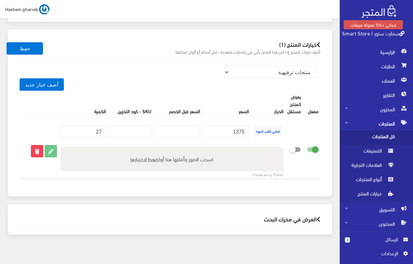
scroll to position [786, 0]
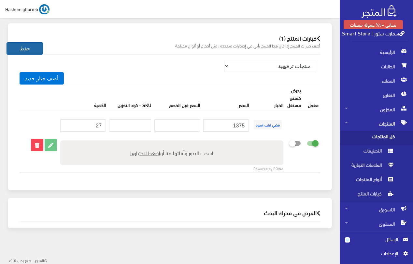
click at [28, 49] on button "حفظ" at bounding box center [25, 48] width 36 height 12
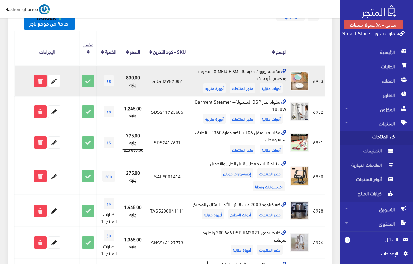
scroll to position [98, 0]
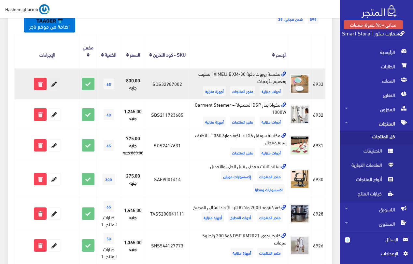
click at [52, 83] on icon at bounding box center [54, 84] width 12 height 12
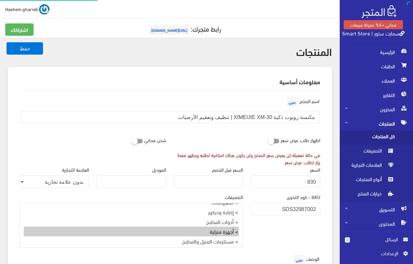
select select
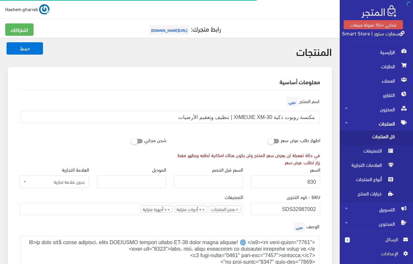
select select "33"
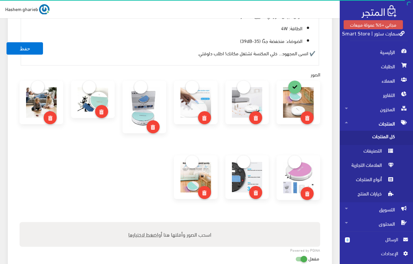
scroll to position [391, 0]
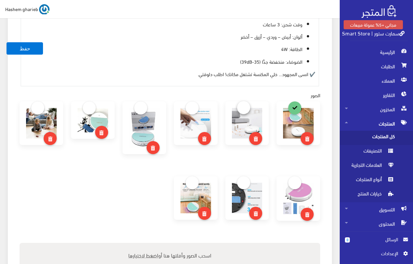
click at [242, 109] on link at bounding box center [243, 107] width 13 height 13
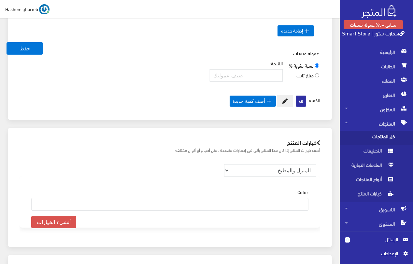
scroll to position [729, 0]
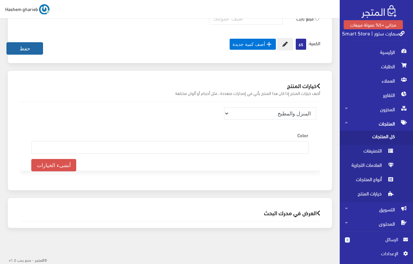
click at [21, 52] on button "حفظ" at bounding box center [25, 48] width 36 height 12
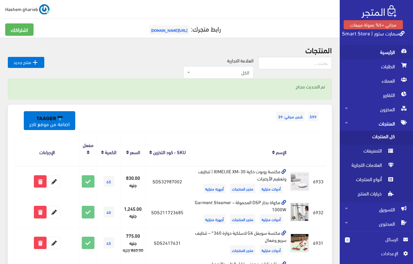
click at [380, 50] on span "الرئيسية" at bounding box center [376, 52] width 63 height 14
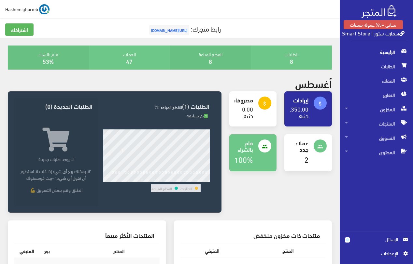
click at [281, 31] on h5 "رابط متجرك: [URL][DOMAIN_NAME]" at bounding box center [169, 29] width 329 height 13
click at [387, 124] on span "المنتجات" at bounding box center [376, 124] width 63 height 14
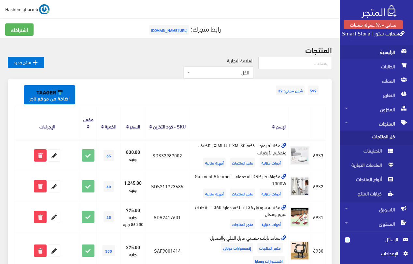
click at [387, 52] on span "الرئيسية" at bounding box center [376, 52] width 63 height 14
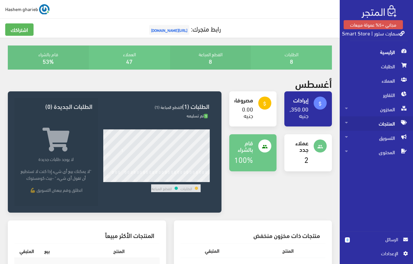
click at [386, 124] on span "المنتجات" at bounding box center [376, 124] width 63 height 14
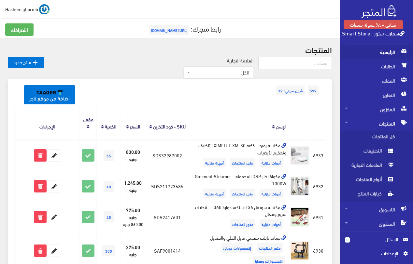
click at [388, 50] on span "الرئيسية" at bounding box center [376, 52] width 63 height 14
